Goal: Task Accomplishment & Management: Use online tool/utility

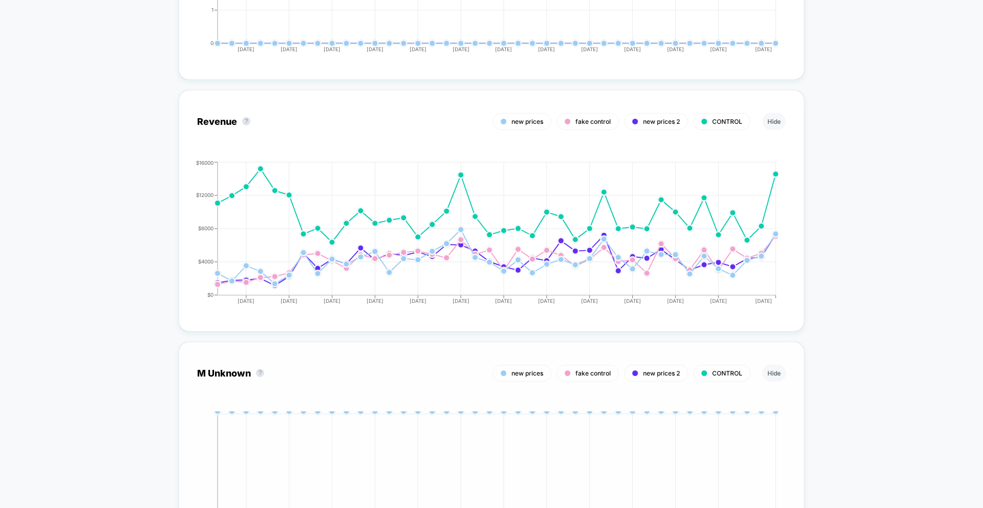
scroll to position [2793, 0]
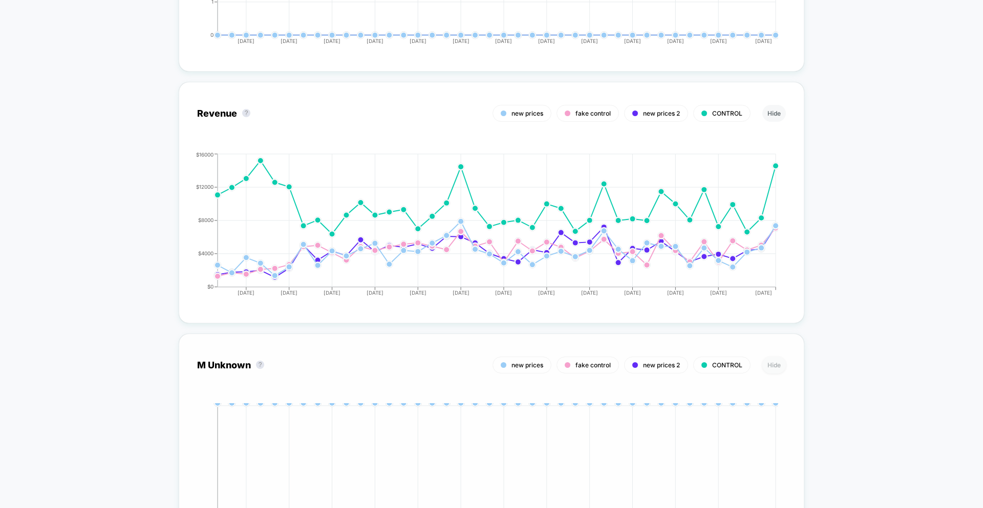
click at [770, 360] on button "Hide" at bounding box center [774, 365] width 24 height 17
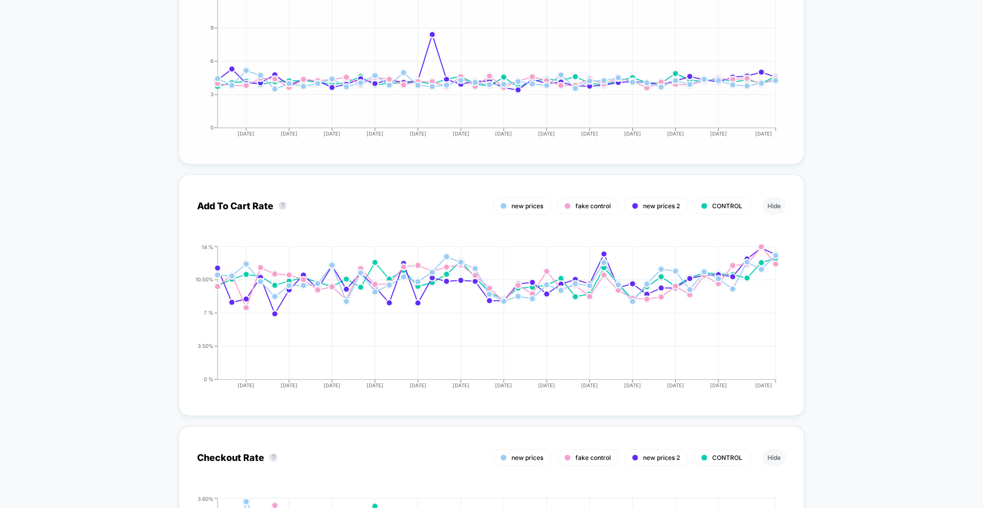
scroll to position [1691, 0]
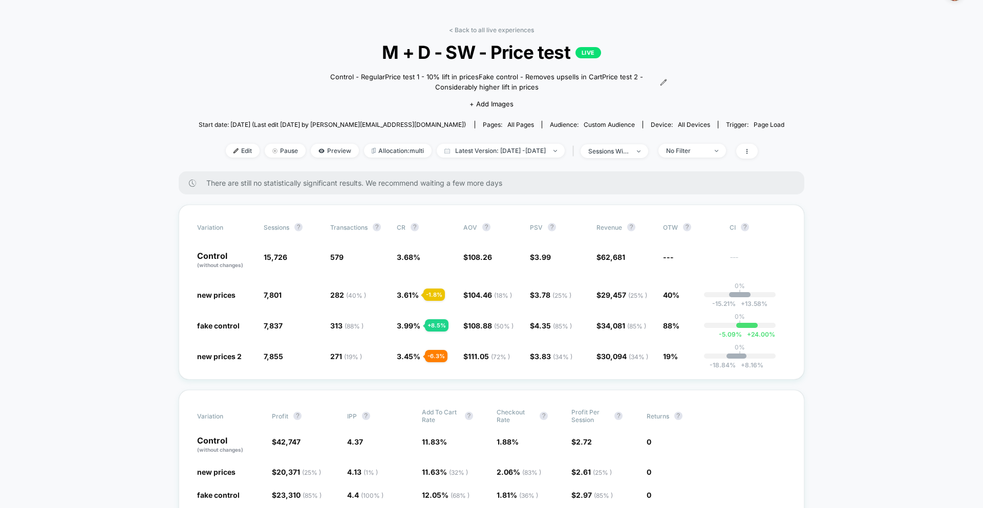
scroll to position [30, 0]
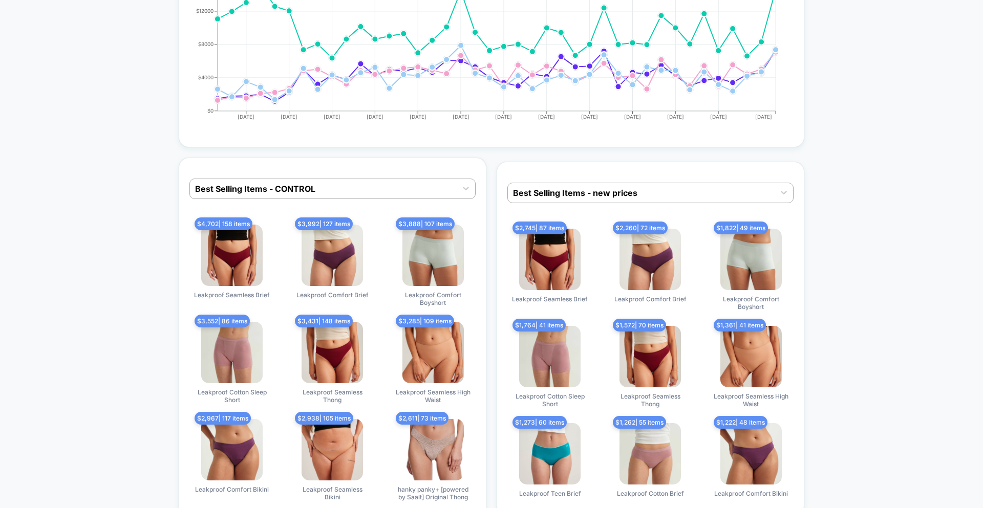
scroll to position [2978, 0]
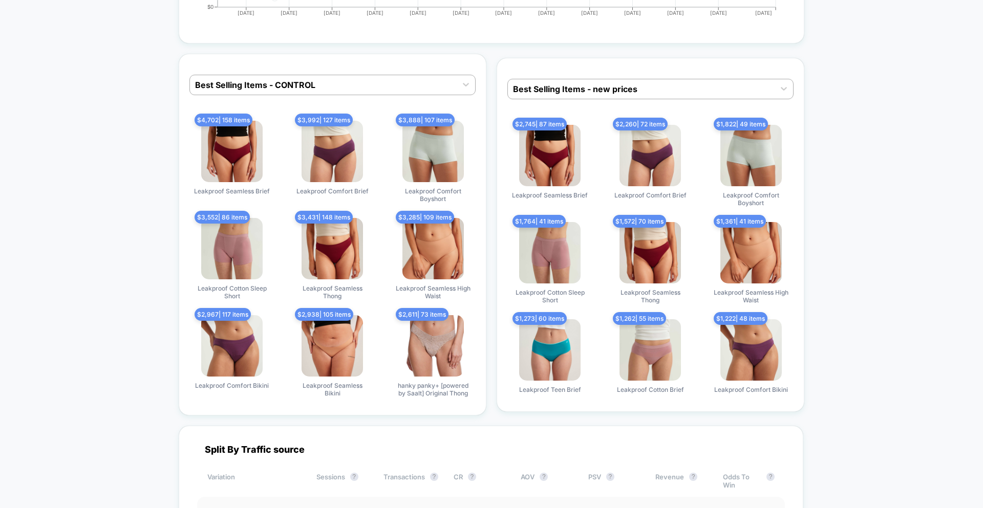
scroll to position [3070, 0]
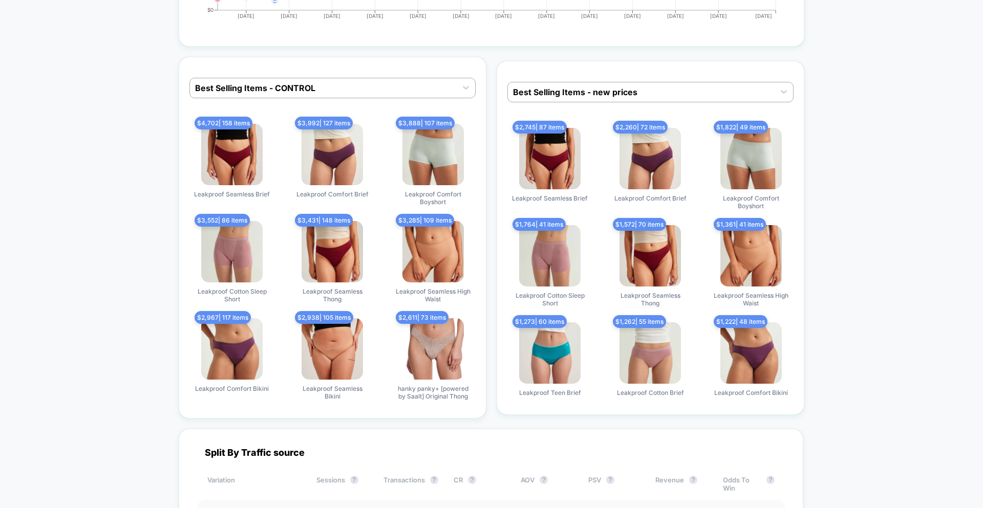
click at [324, 99] on div "Best Selling Items - CONTROL $ 4,702 | 158 items Leakproof Seamless Brief $ 3,9…" at bounding box center [333, 238] width 308 height 362
click at [326, 87] on div at bounding box center [323, 88] width 257 height 12
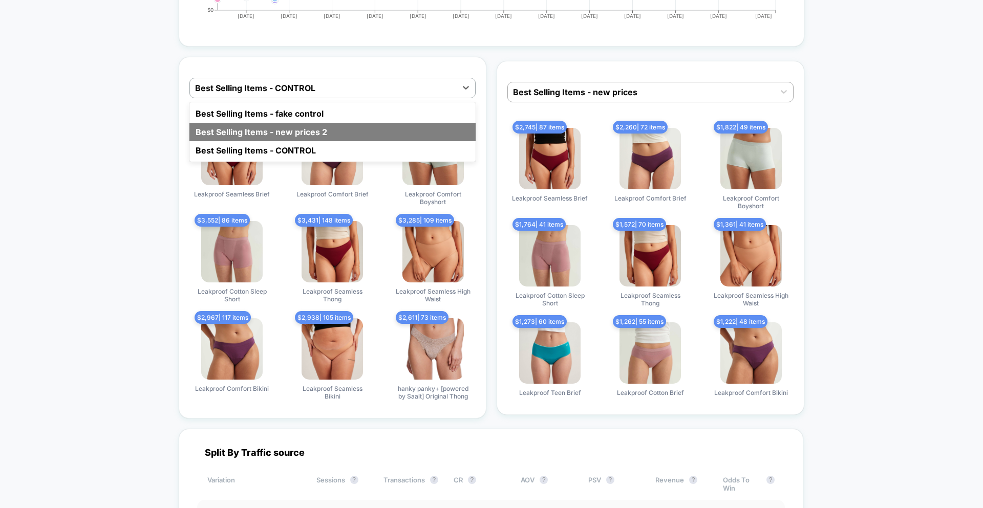
click at [317, 134] on div "Best Selling Items - new prices 2" at bounding box center [332, 132] width 286 height 18
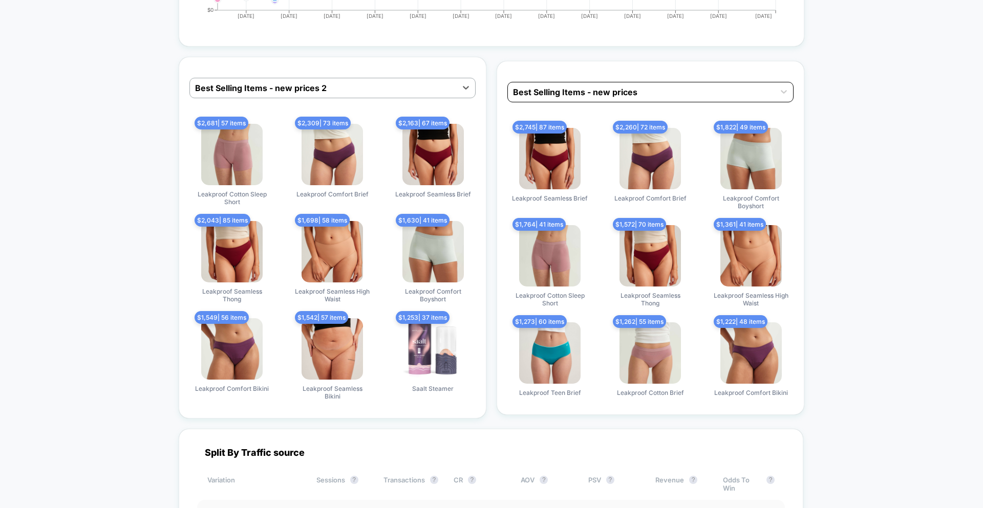
click at [543, 84] on div "Best Selling Items - new prices" at bounding box center [641, 92] width 267 height 16
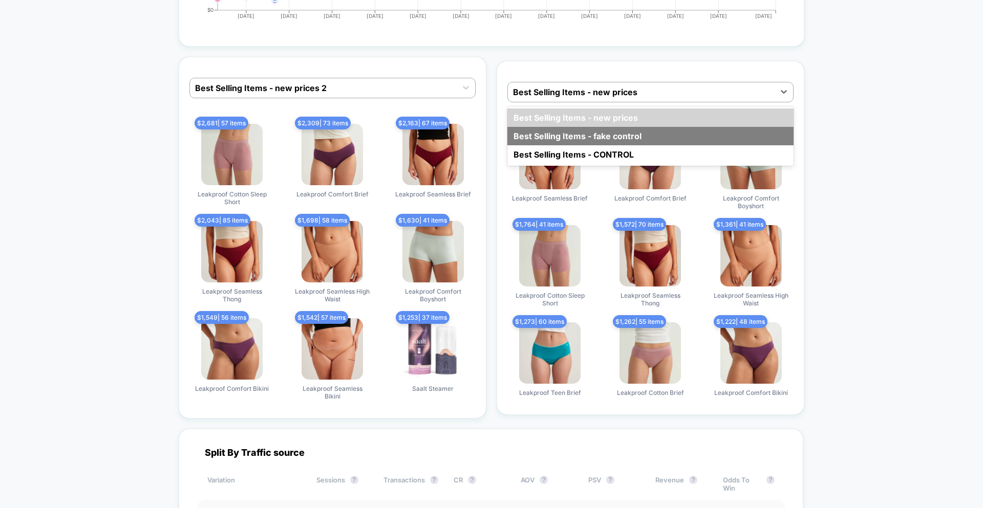
click at [573, 134] on div "Best Selling Items - fake control" at bounding box center [650, 136] width 286 height 18
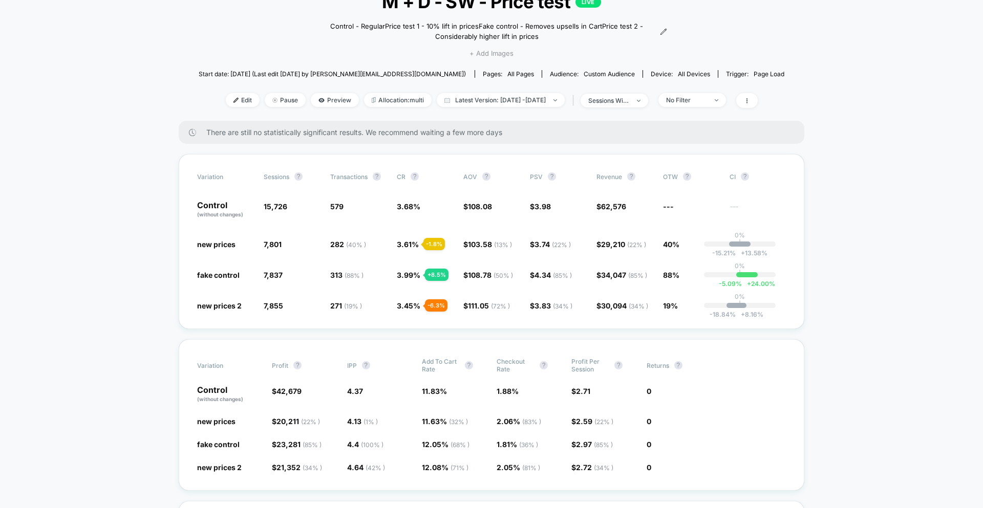
scroll to position [0, 0]
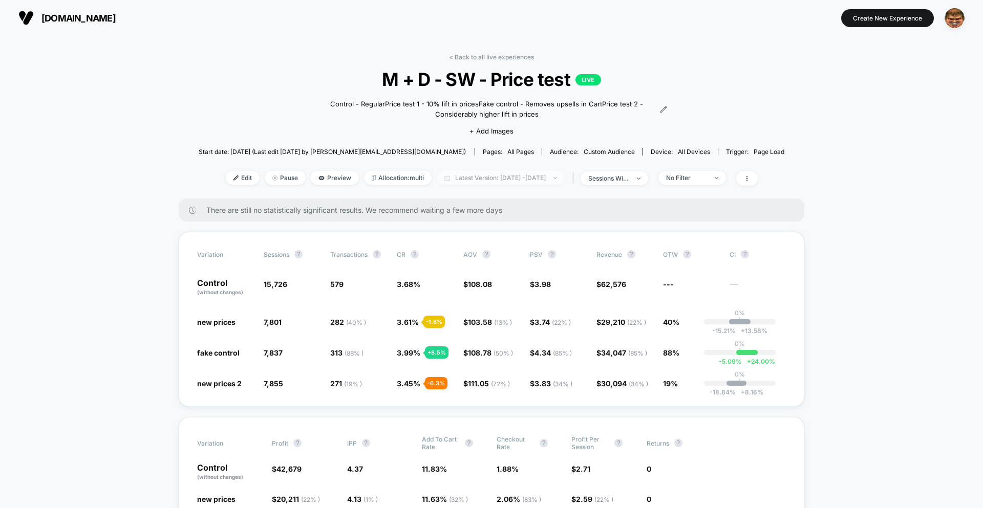
click at [484, 183] on span "Latest Version: Jul 24, 2025 - Sep 1, 2025" at bounding box center [501, 178] width 128 height 14
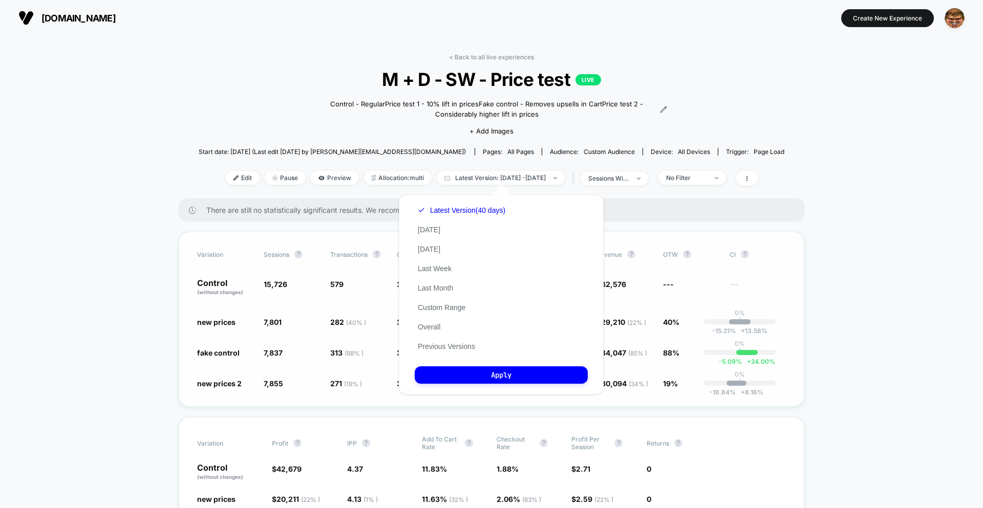
click at [724, 270] on div "Variation Sessions ? Transactions ? CR ? AOV ? PSV ? Revenue ? OTW ? CI ? Contr…" at bounding box center [492, 319] width 626 height 175
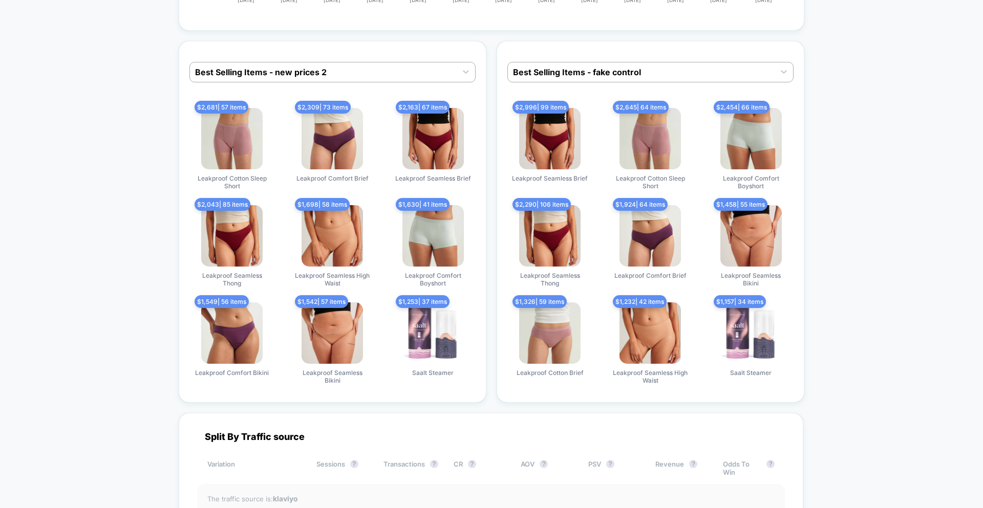
scroll to position [3087, 0]
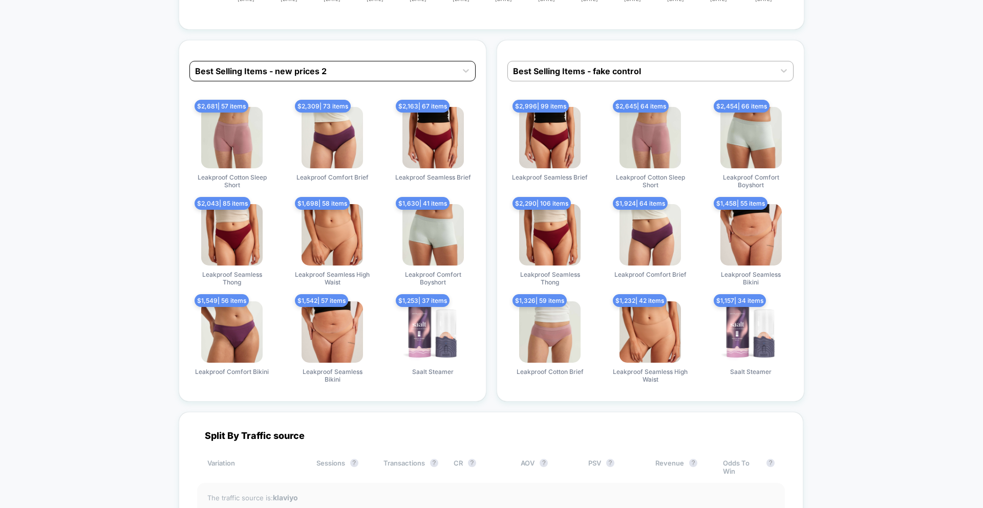
click at [349, 77] on div at bounding box center [323, 71] width 257 height 12
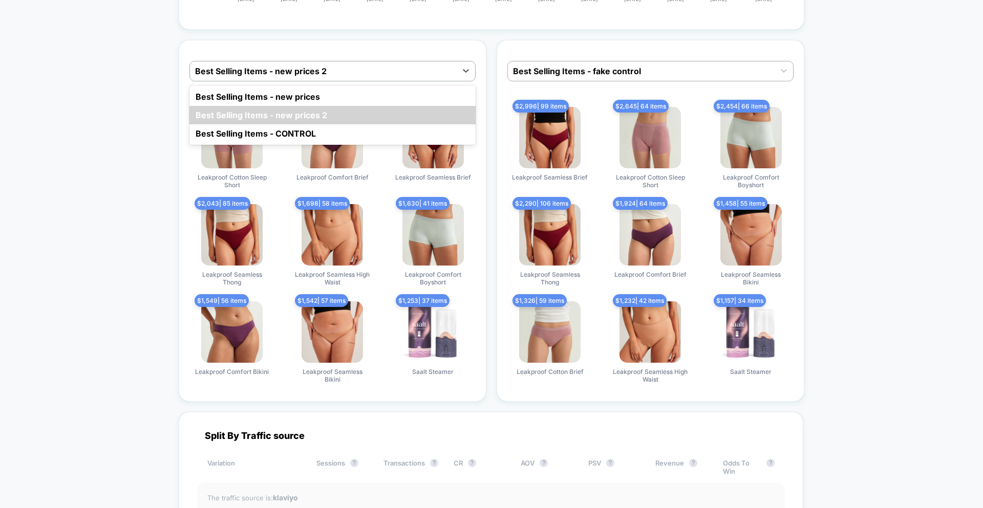
click at [557, 174] on span "Leakproof Seamless Brief" at bounding box center [550, 178] width 76 height 8
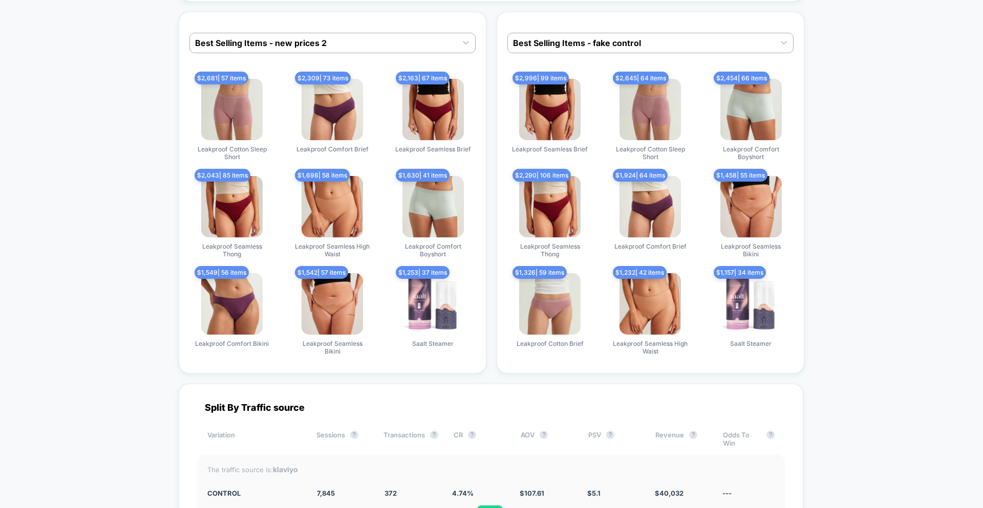
scroll to position [3090, 0]
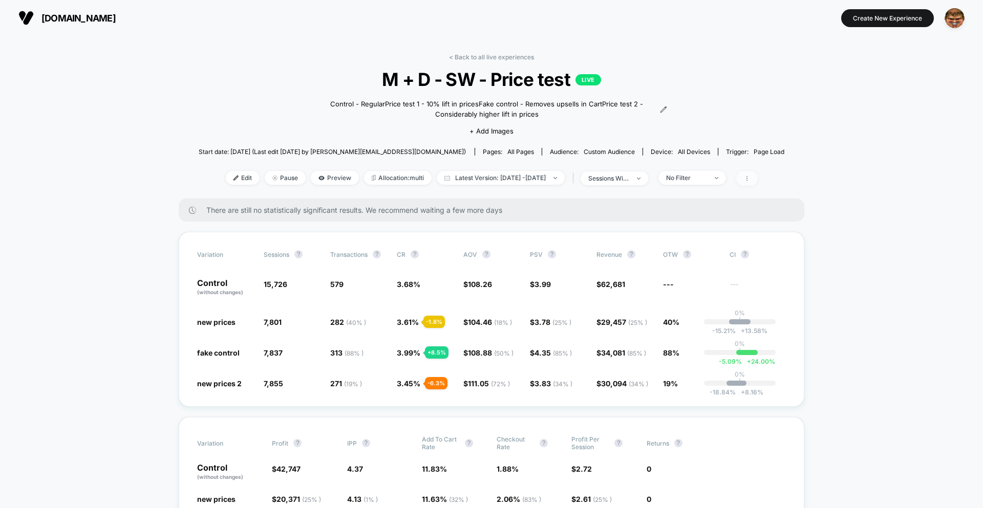
click at [750, 176] on icon at bounding box center [747, 179] width 6 height 6
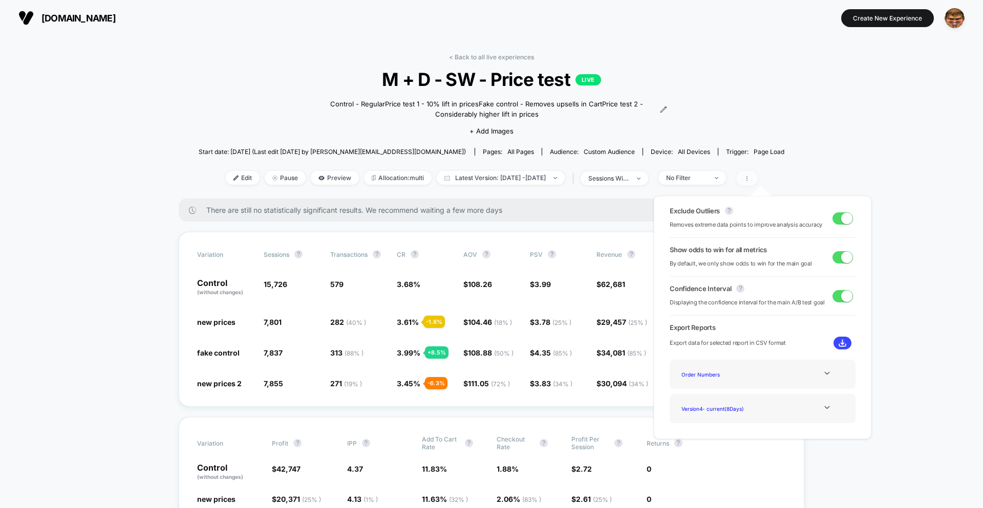
click at [758, 174] on span at bounding box center [747, 178] width 22 height 15
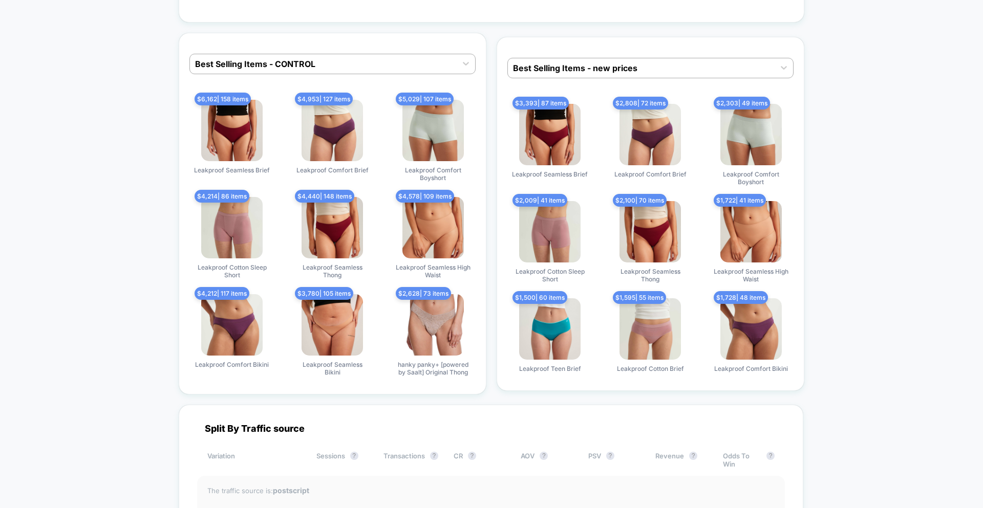
scroll to position [3082, 0]
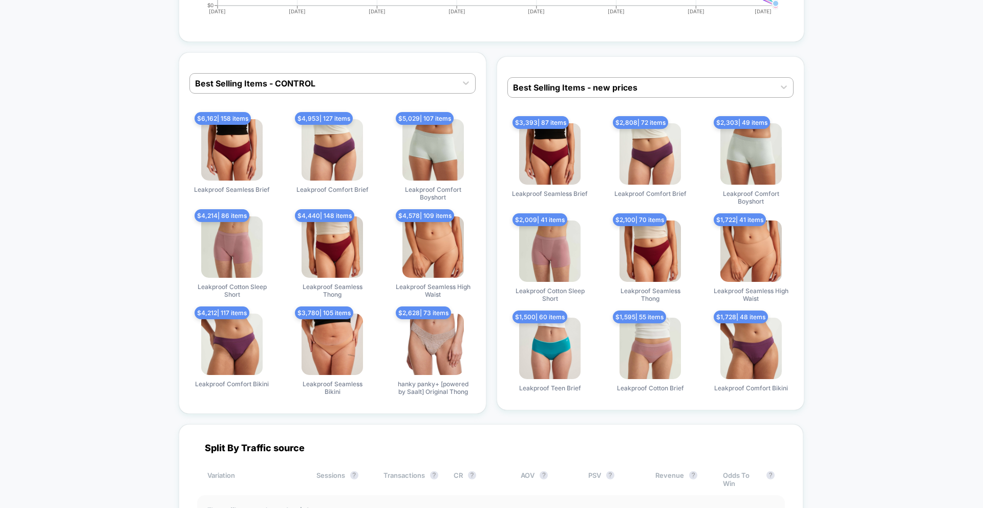
scroll to position [3050, 0]
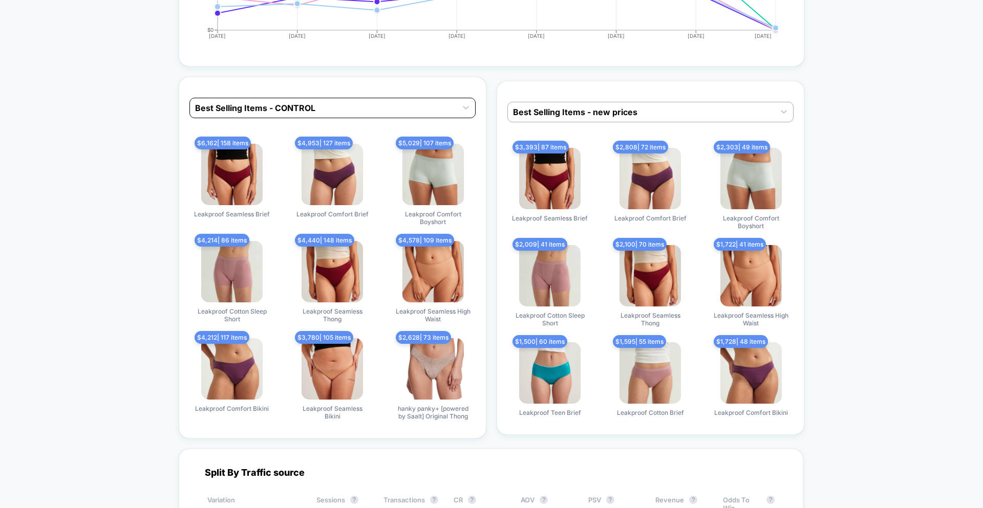
click at [317, 108] on div at bounding box center [323, 108] width 257 height 12
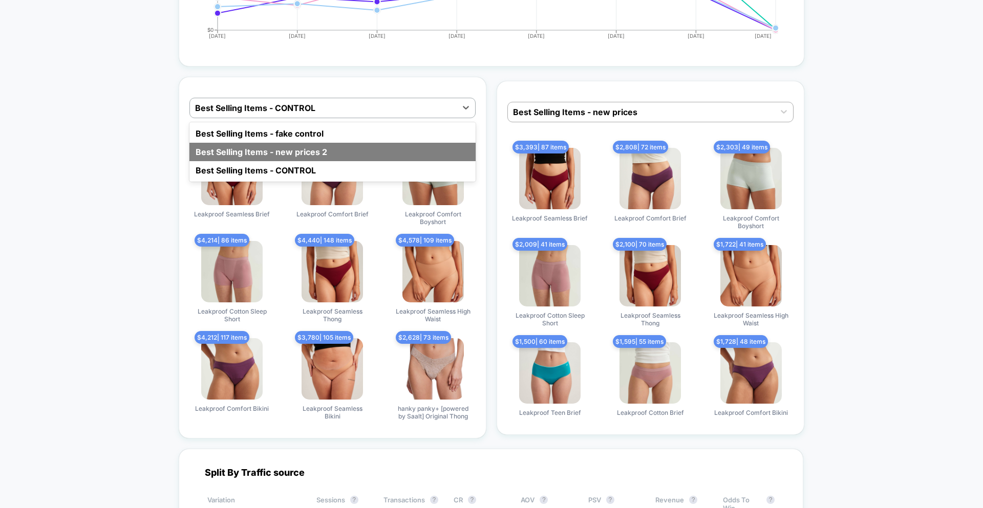
click at [320, 155] on div "Best Selling Items - new prices 2" at bounding box center [332, 152] width 286 height 18
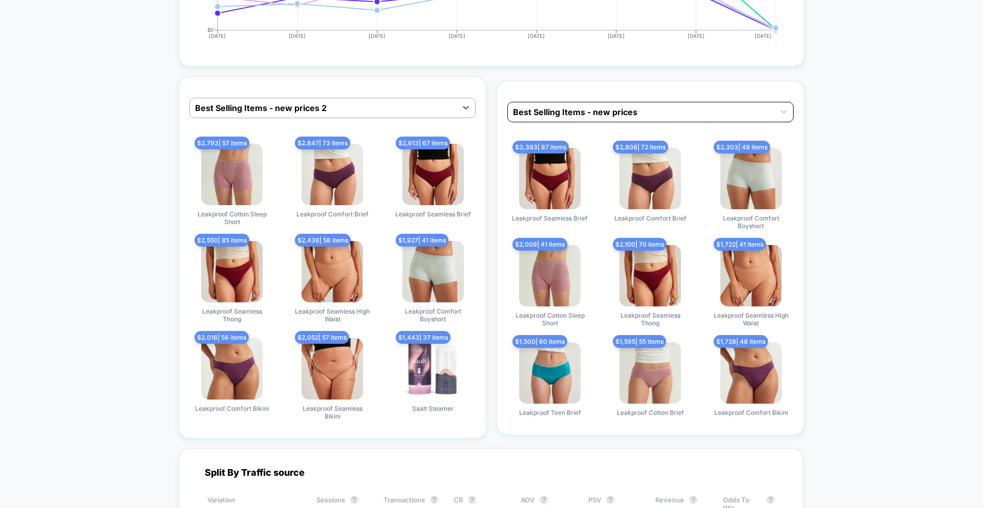
click at [599, 107] on div at bounding box center [641, 112] width 257 height 12
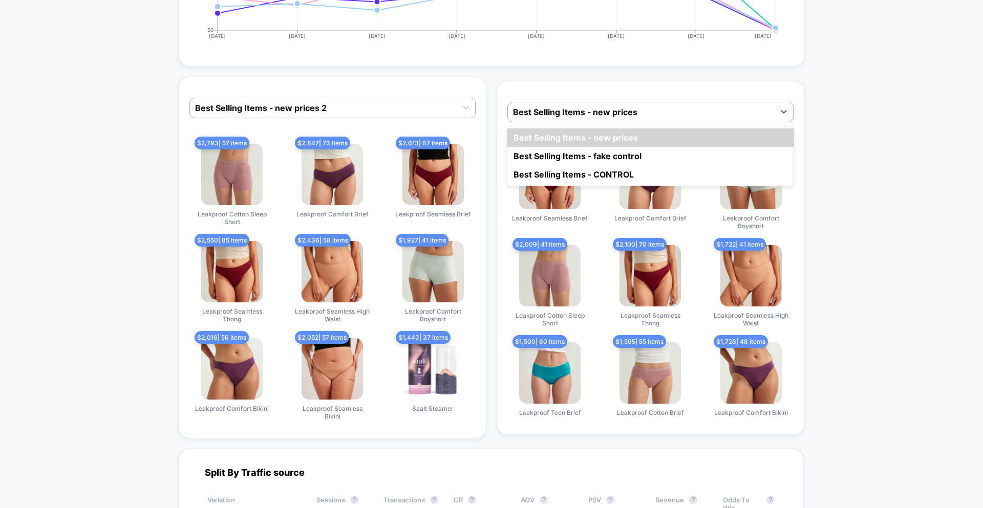
click at [599, 158] on div "Best Selling Items - fake control" at bounding box center [650, 156] width 286 height 18
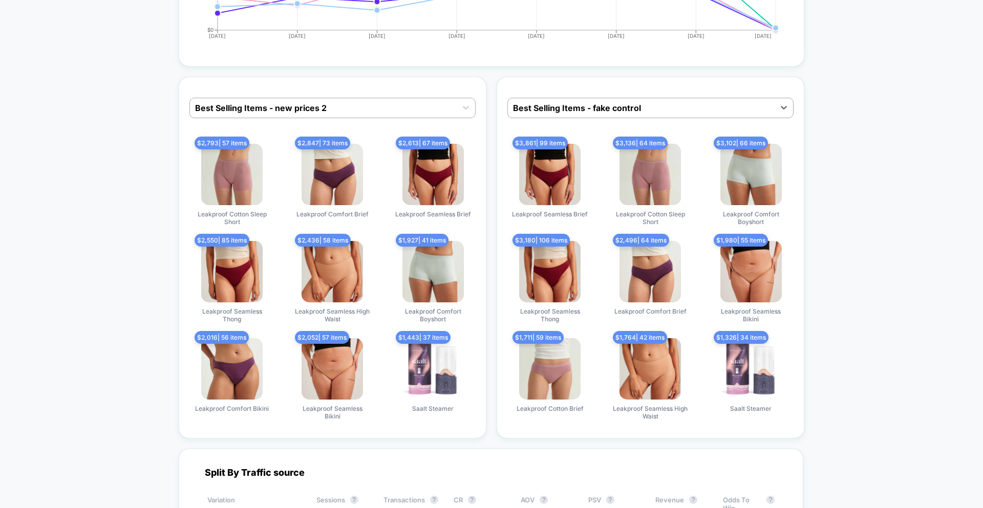
click at [332, 117] on div "Best Selling Items - new prices 2" at bounding box center [332, 108] width 286 height 20
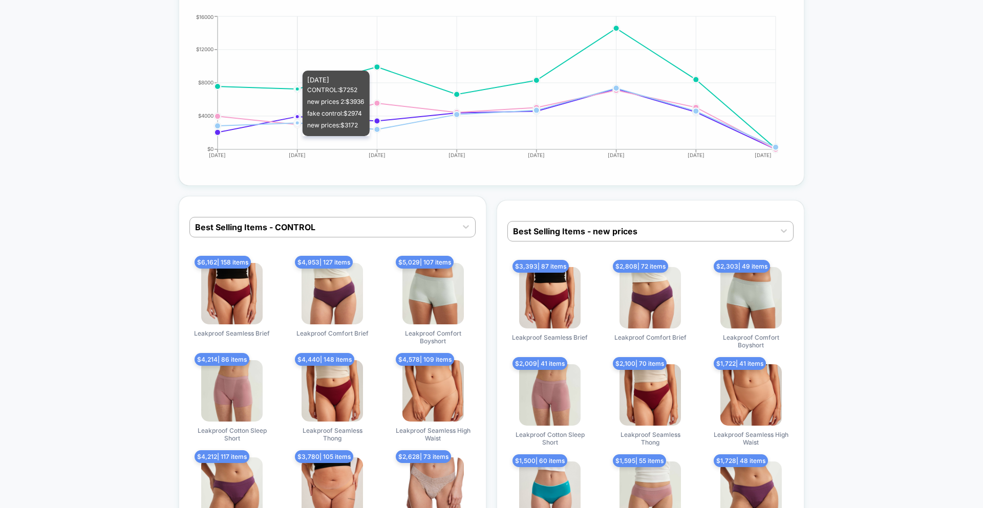
scroll to position [3011, 0]
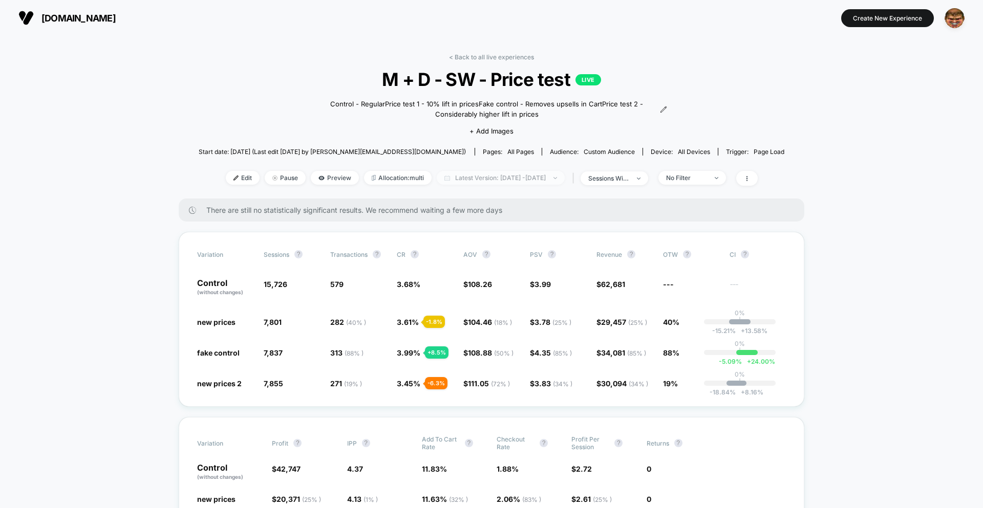
click at [506, 176] on span "Latest Version: [DATE] - [DATE]" at bounding box center [501, 178] width 128 height 14
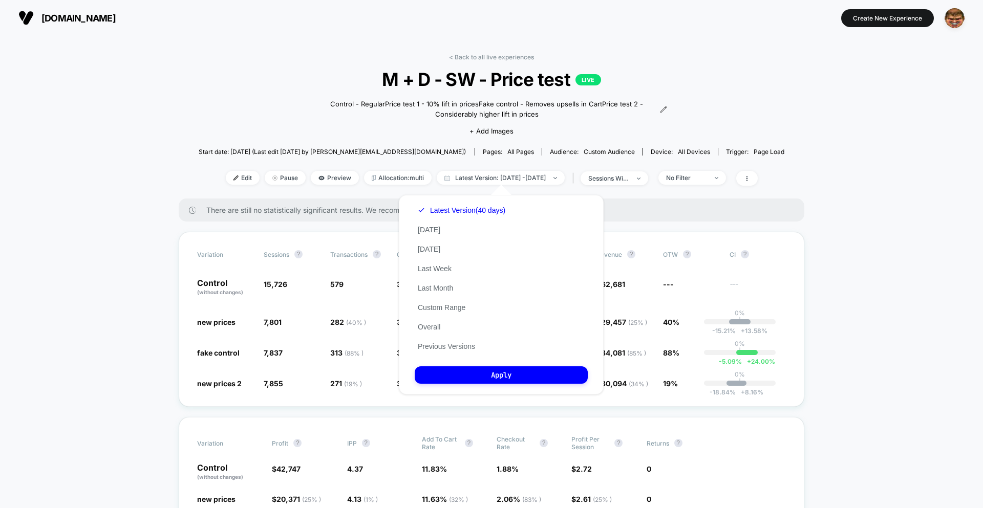
click at [453, 336] on div "Latest Version (40 days) Today Yesterday Last Week Last Month Custom Range Over…" at bounding box center [462, 279] width 94 height 156
click at [453, 343] on button "Previous Versions" at bounding box center [446, 346] width 63 height 9
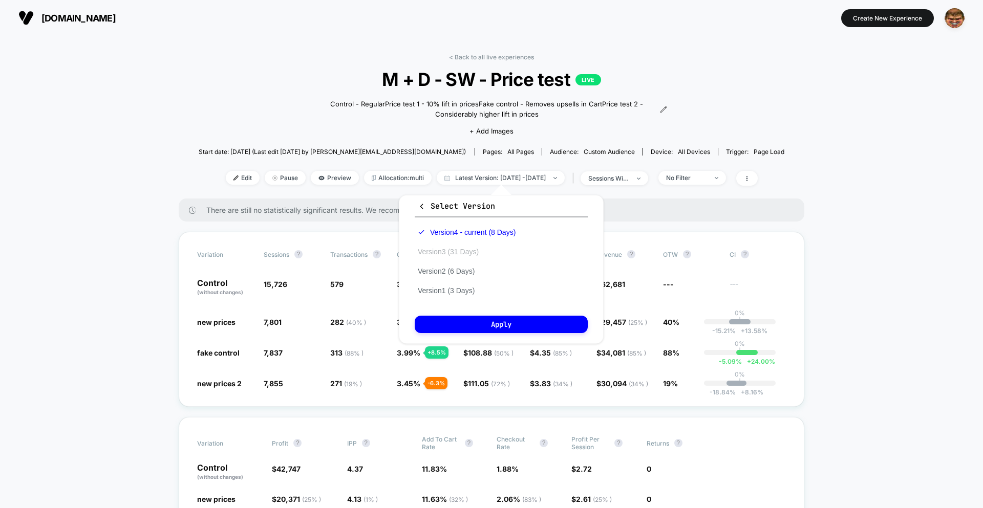
click at [464, 249] on button "Version 3 (31 Days)" at bounding box center [448, 251] width 67 height 9
click at [491, 320] on button "Apply" at bounding box center [501, 324] width 173 height 17
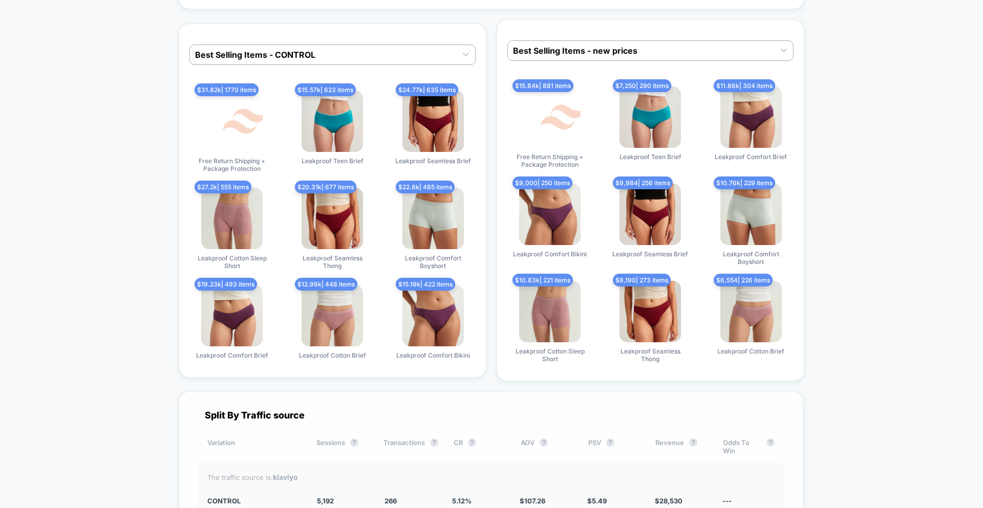
scroll to position [3063, 0]
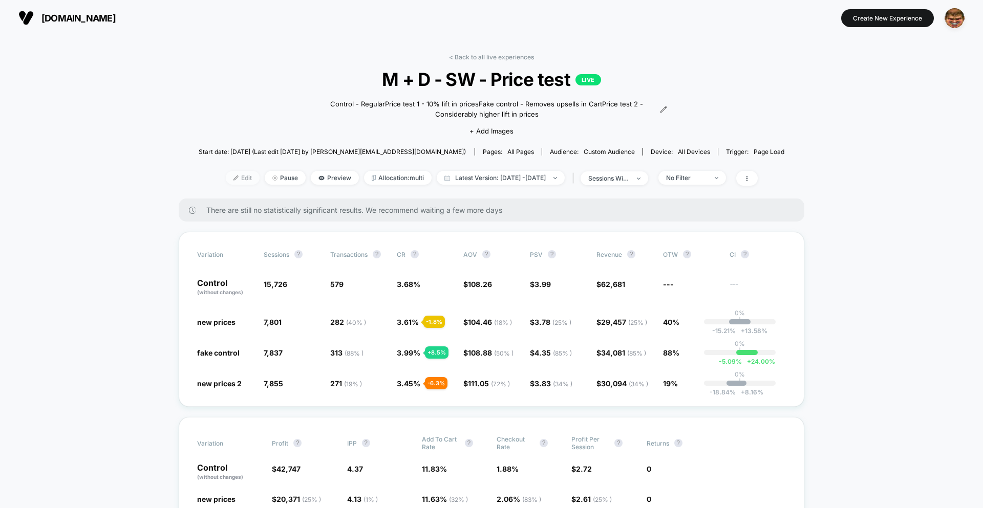
click at [232, 186] on div "< Back to all live experiences M + D - SW - Price test LIVE Control - Regular P…" at bounding box center [492, 125] width 586 height 145
click at [232, 183] on span "Edit" at bounding box center [243, 178] width 34 height 14
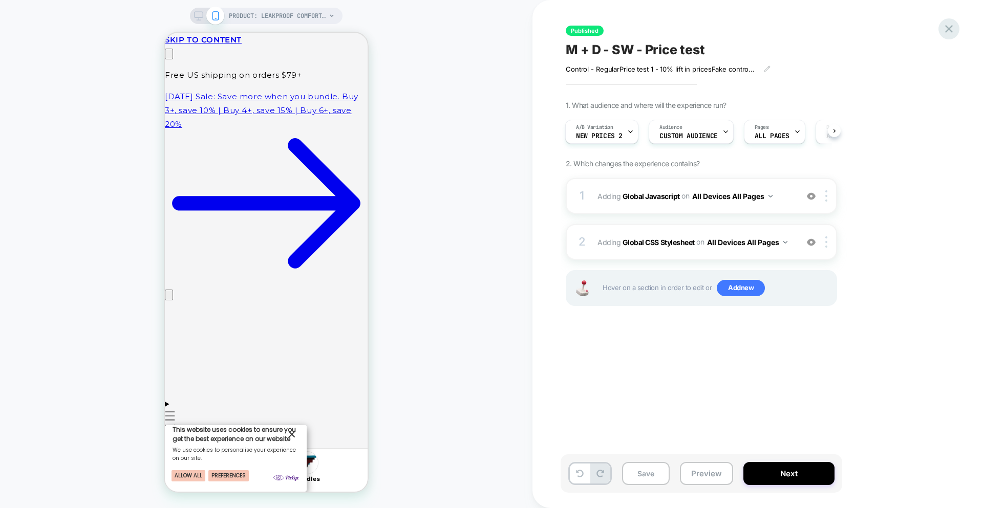
click at [943, 26] on icon at bounding box center [949, 29] width 14 height 14
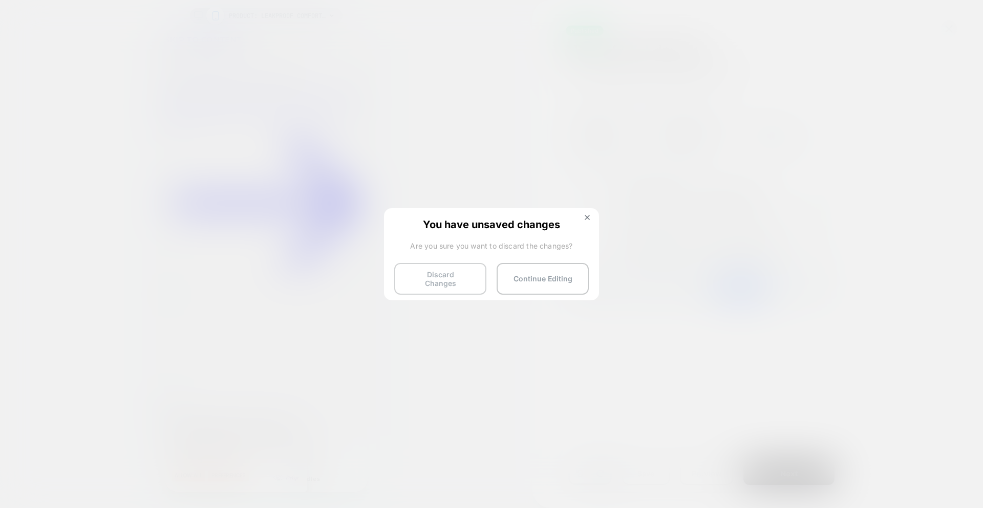
click at [434, 269] on button "Discard Changes" at bounding box center [440, 279] width 92 height 32
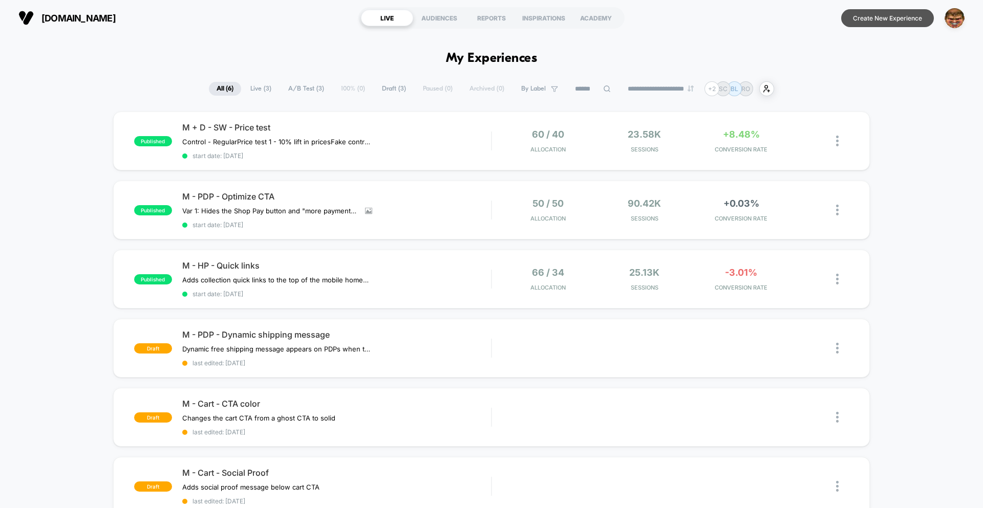
click at [895, 21] on button "Create New Experience" at bounding box center [887, 18] width 93 height 18
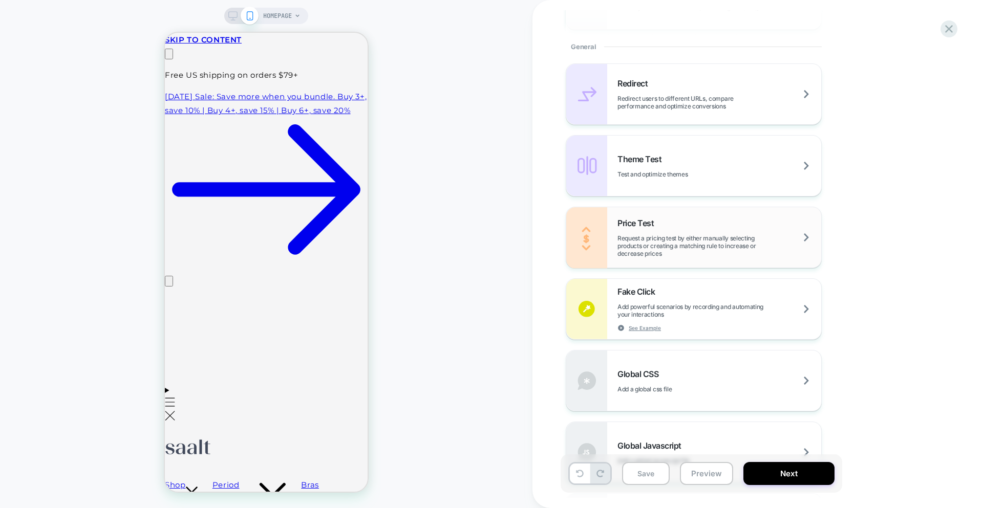
scroll to position [495, 0]
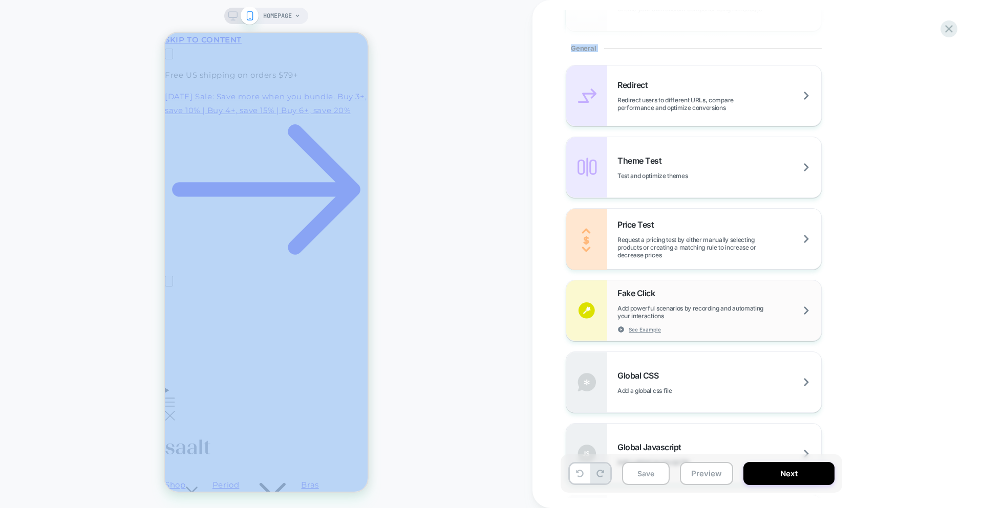
drag, startPoint x: 602, startPoint y: 232, endPoint x: 810, endPoint y: 297, distance: 217.2
click at [810, 297] on div "HOMEPAGE Experience Name Click to edit experience details + Add more info 1. Wh…" at bounding box center [491, 254] width 983 height 508
click at [425, 236] on div "HOMEPAGE" at bounding box center [266, 254] width 533 height 488
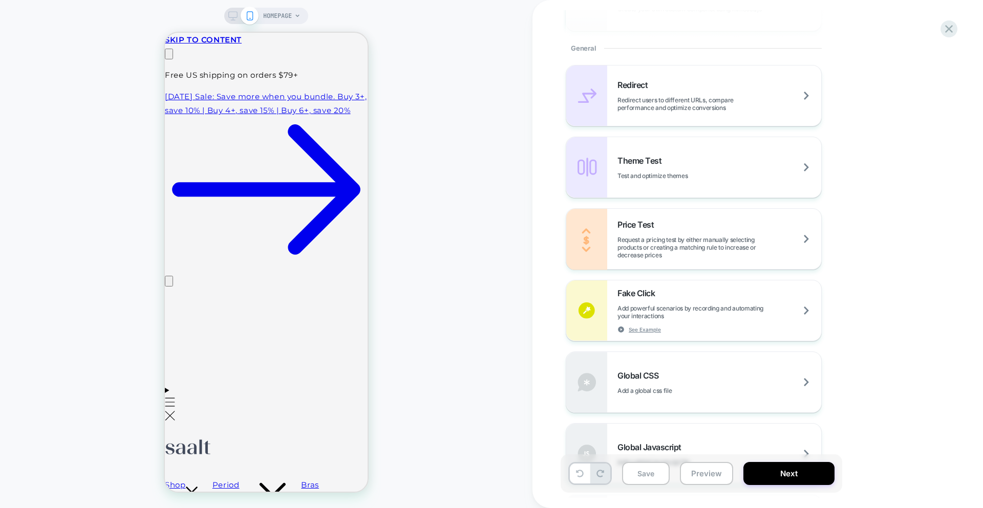
scroll to position [0, 0]
click at [956, 36] on div "Experience Name Click to edit experience details + Add more info 1. What audien…" at bounding box center [758, 254] width 451 height 508
click at [955, 35] on icon at bounding box center [949, 29] width 14 height 14
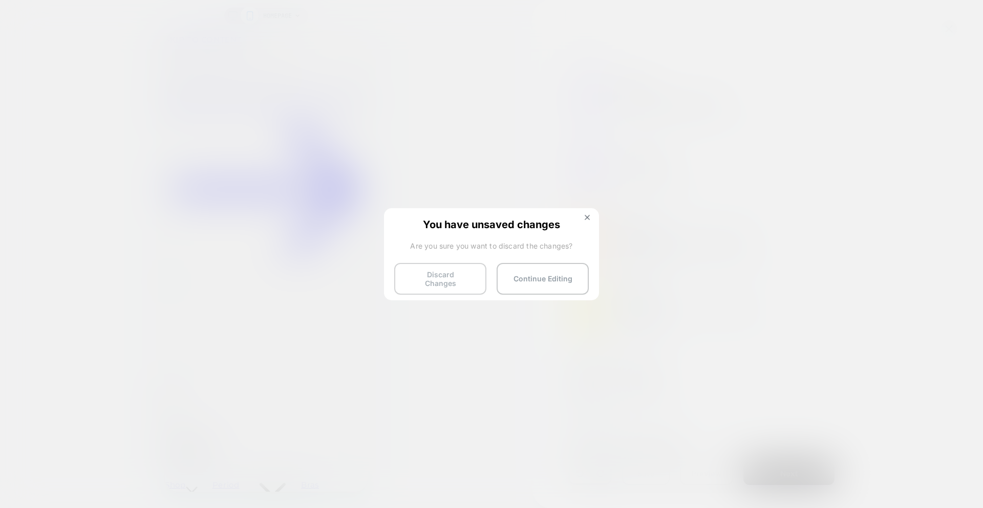
click at [439, 274] on button "Discard Changes" at bounding box center [440, 279] width 92 height 32
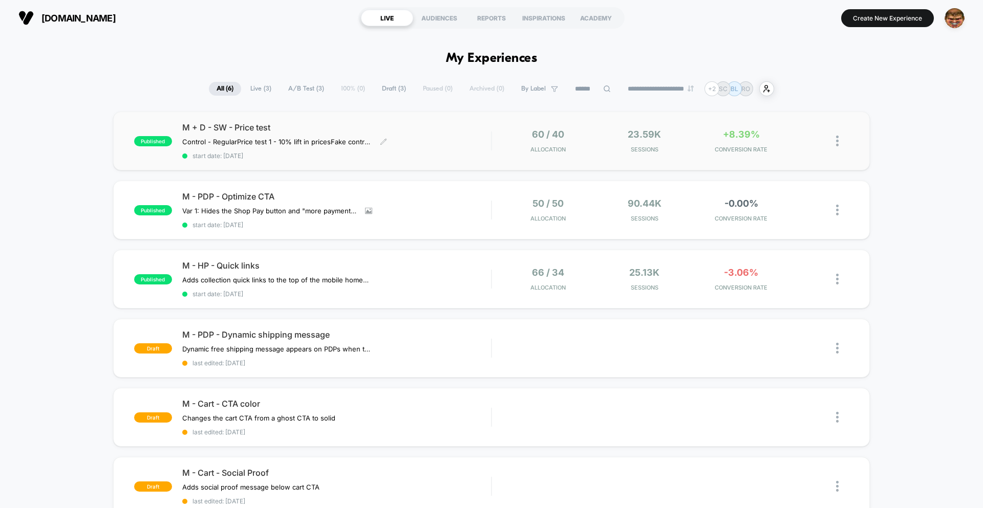
click at [369, 150] on div "M + D - SW - Price test Control - Regular Price test 1 - 10% lift in prices Fak…" at bounding box center [336, 140] width 309 height 37
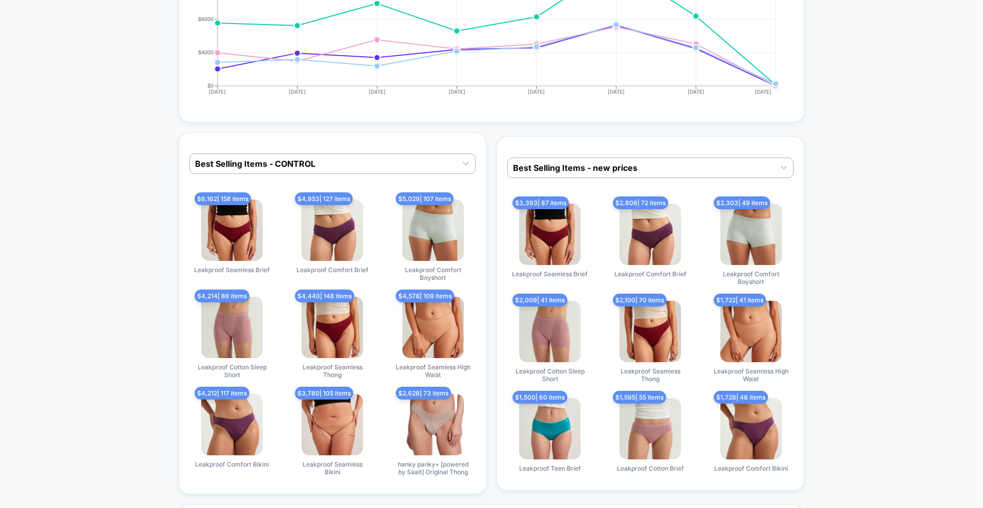
scroll to position [2987, 0]
